Goal: Task Accomplishment & Management: Manage account settings

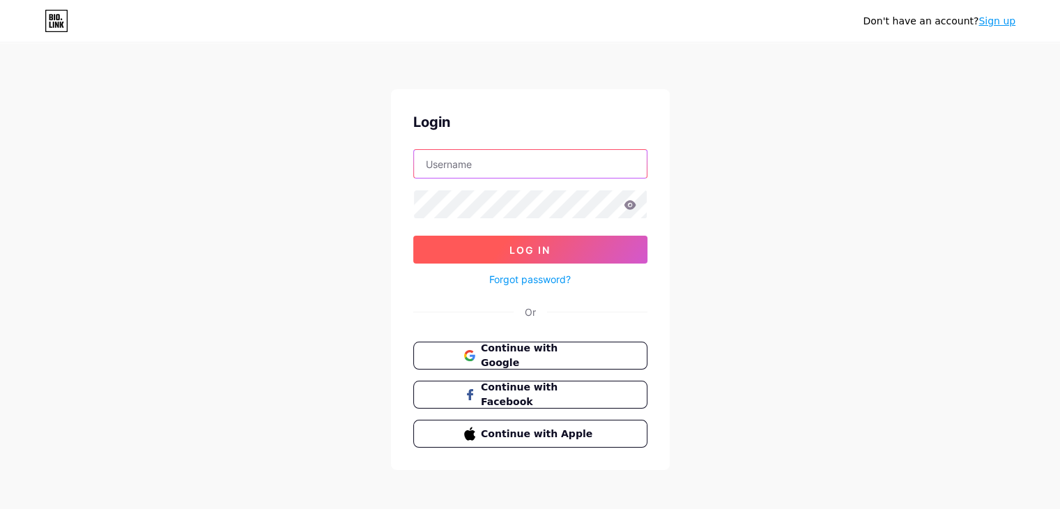
type input "[EMAIL_ADDRESS][DOMAIN_NAME]"
click at [530, 254] on span "Log In" at bounding box center [529, 250] width 41 height 12
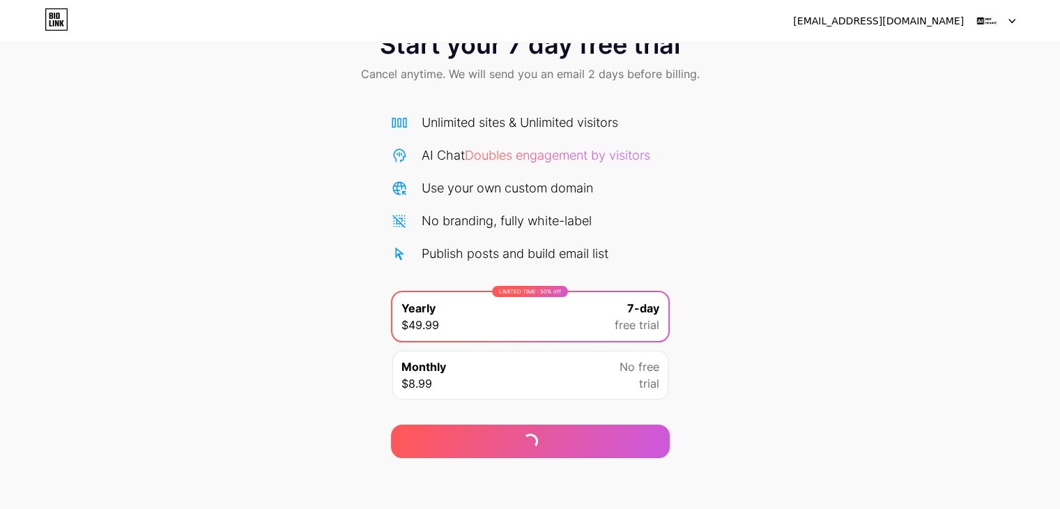
scroll to position [52, 0]
